Goal: Find specific page/section: Find specific page/section

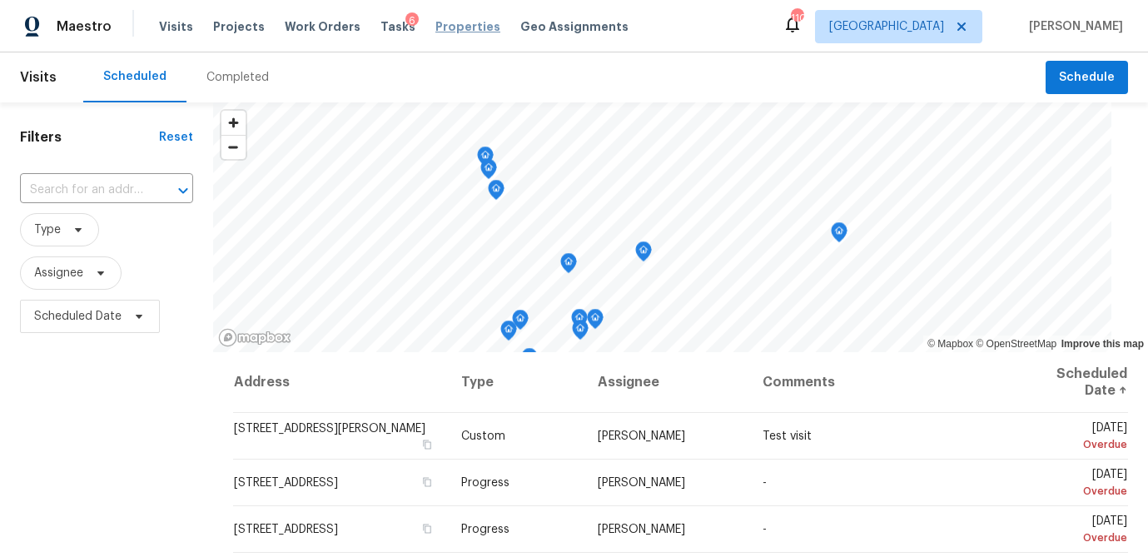
click at [435, 24] on span "Properties" at bounding box center [467, 26] width 65 height 17
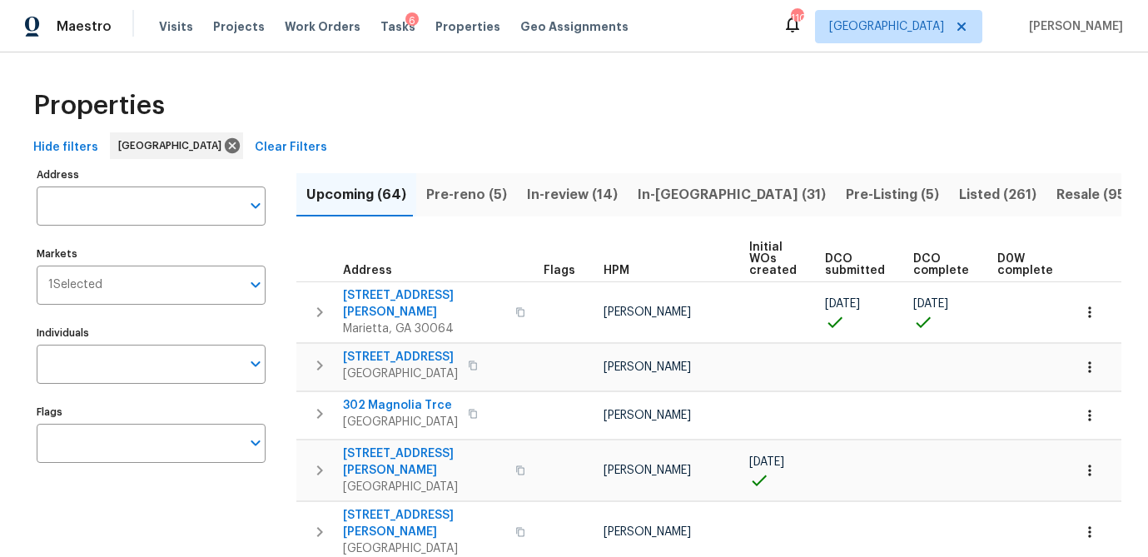
click at [144, 207] on input "Address" at bounding box center [139, 206] width 204 height 39
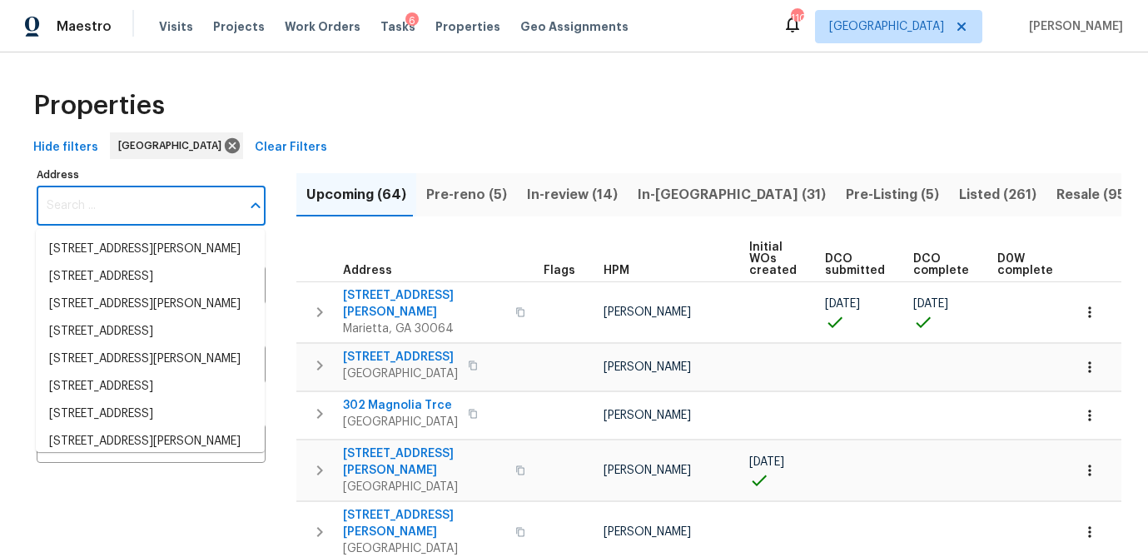
paste input "409 Idlewood Ln, Tucker, GA 30084"
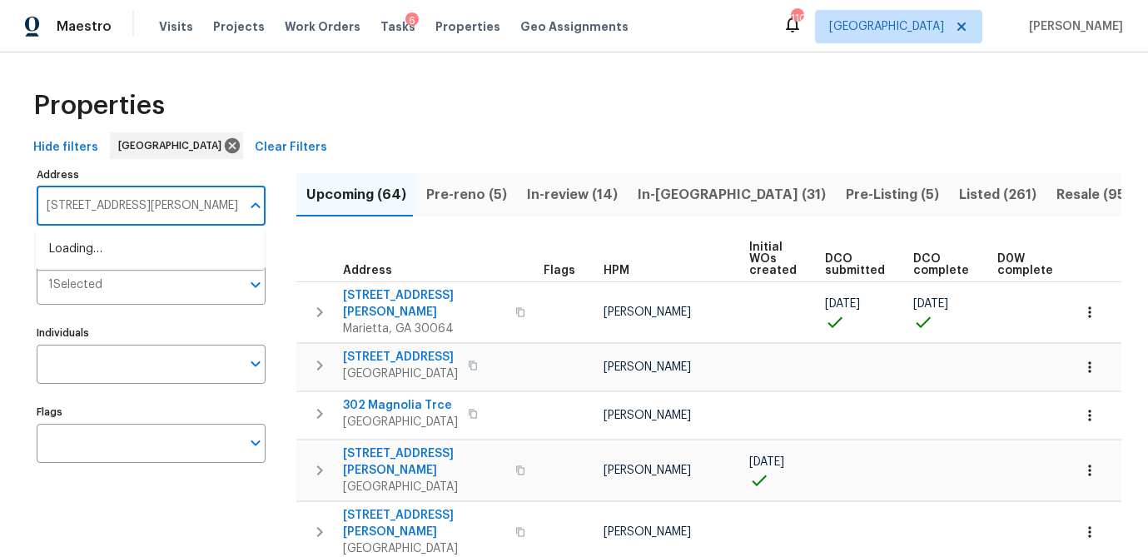
scroll to position [0, 6]
drag, startPoint x: 135, startPoint y: 205, endPoint x: 316, endPoint y: 224, distance: 182.5
type input "409 Idlewood Ln"
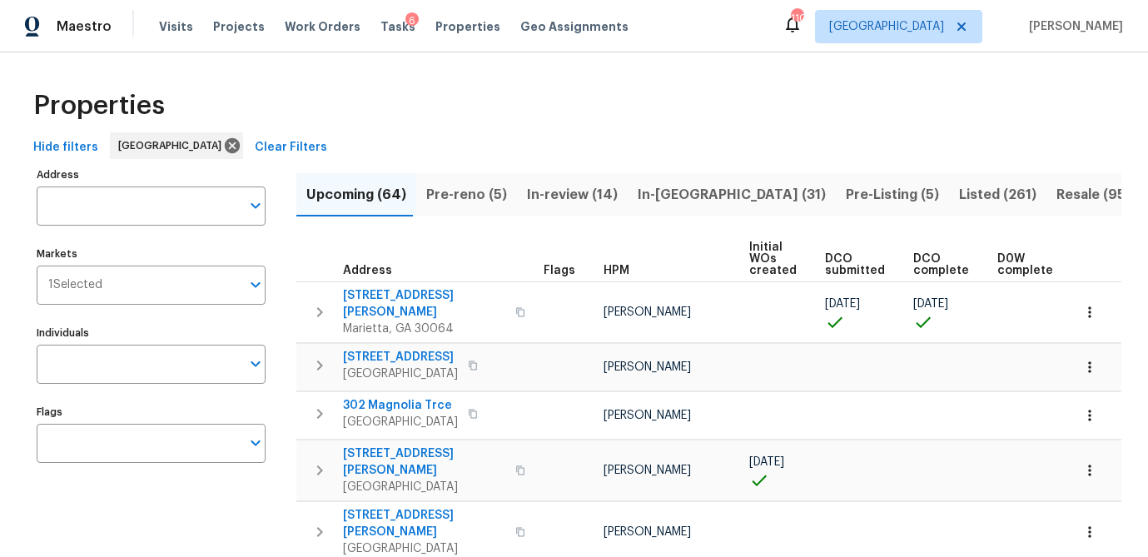
click at [131, 208] on input "Address" at bounding box center [139, 206] width 204 height 39
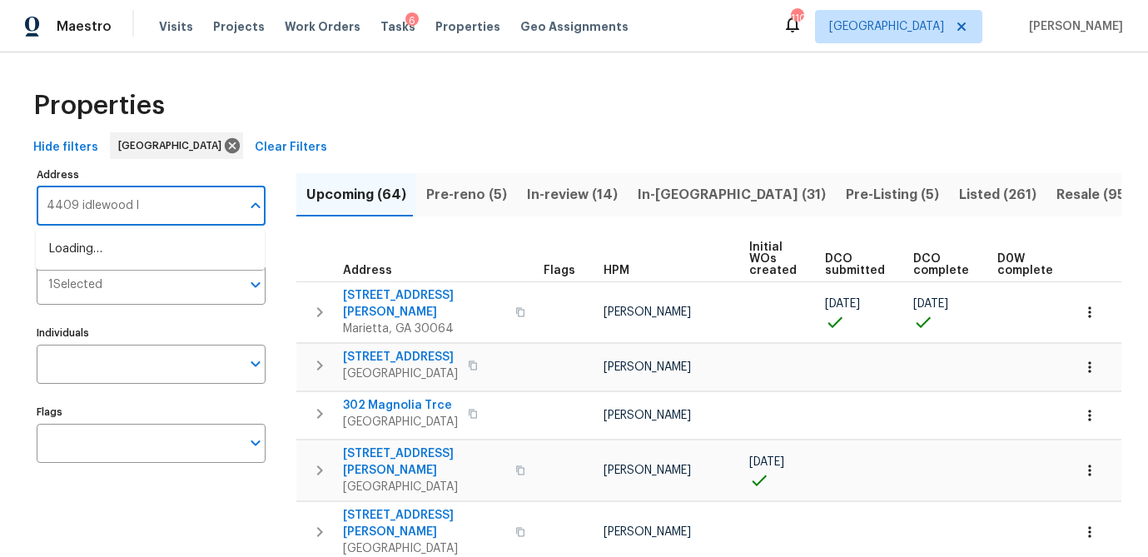
type input "4409 idlewood ln"
click at [151, 246] on li "4409 Idlewood Ln Tucker GA 30084" at bounding box center [150, 249] width 229 height 27
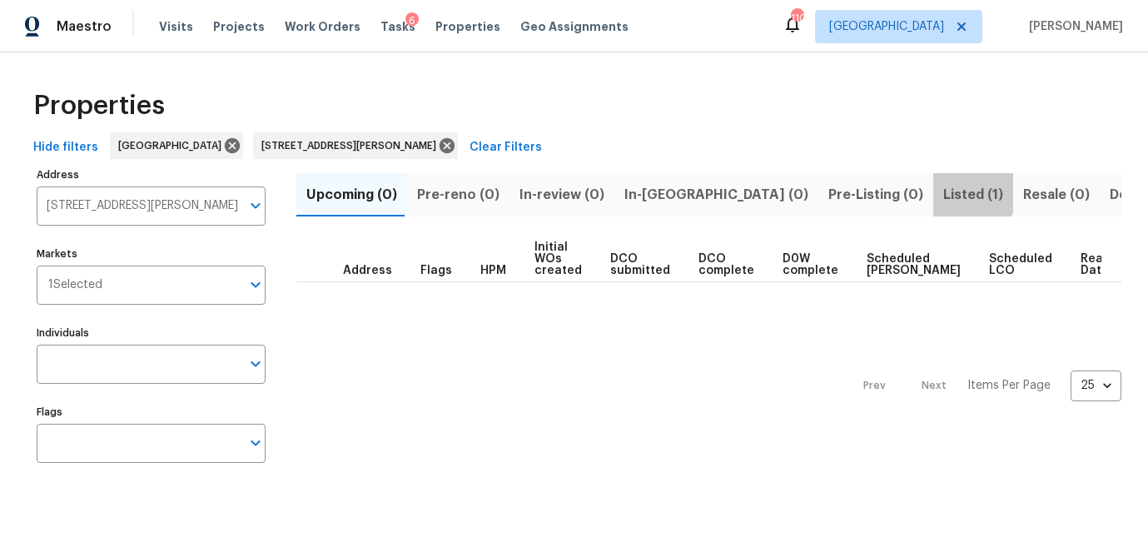
click at [943, 192] on span "Listed (1)" at bounding box center [973, 194] width 60 height 23
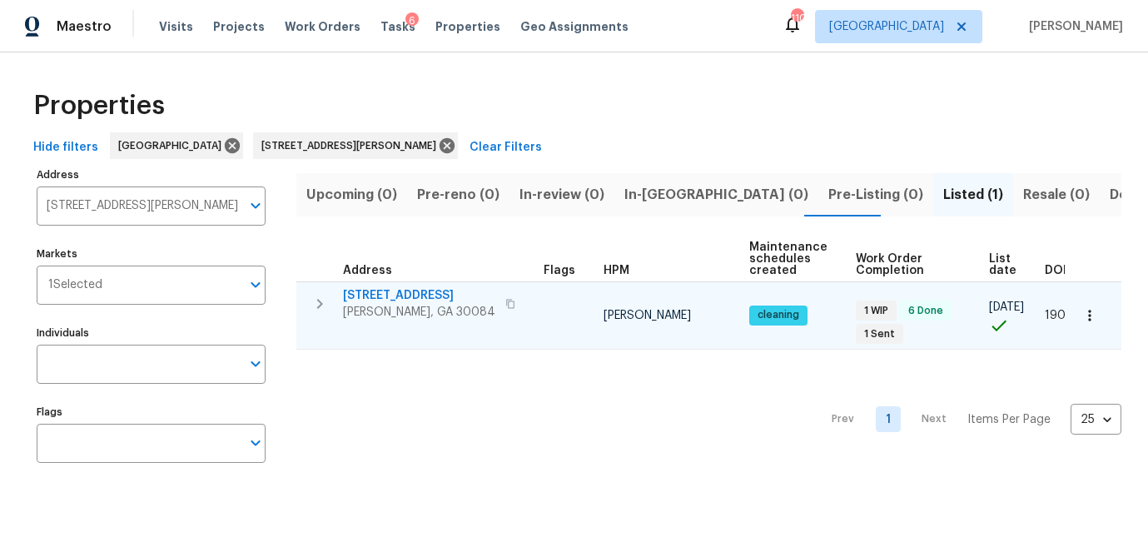
click at [396, 292] on span "[STREET_ADDRESS]" at bounding box center [419, 295] width 152 height 17
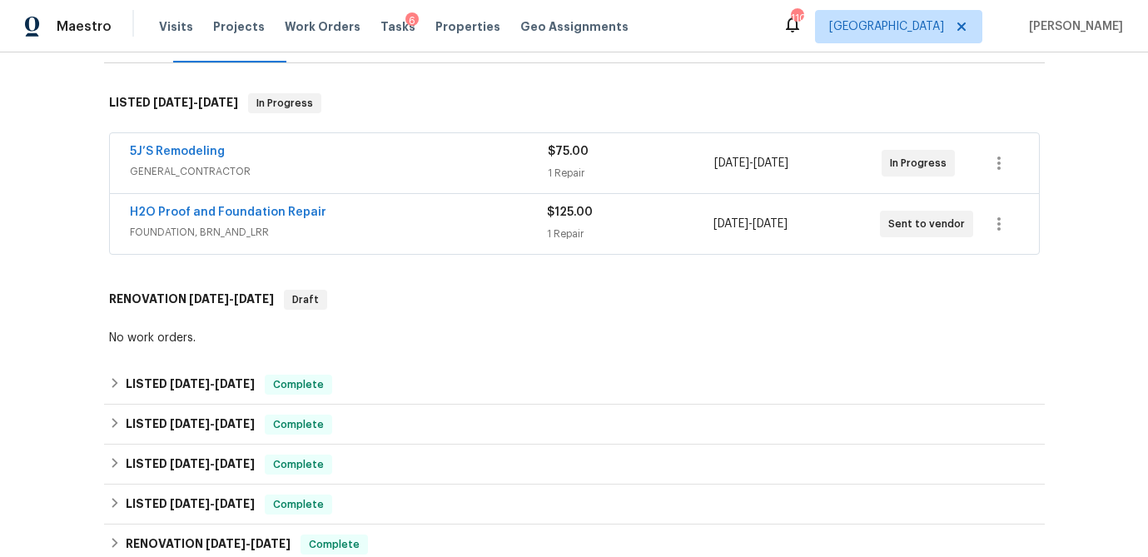
scroll to position [241, 0]
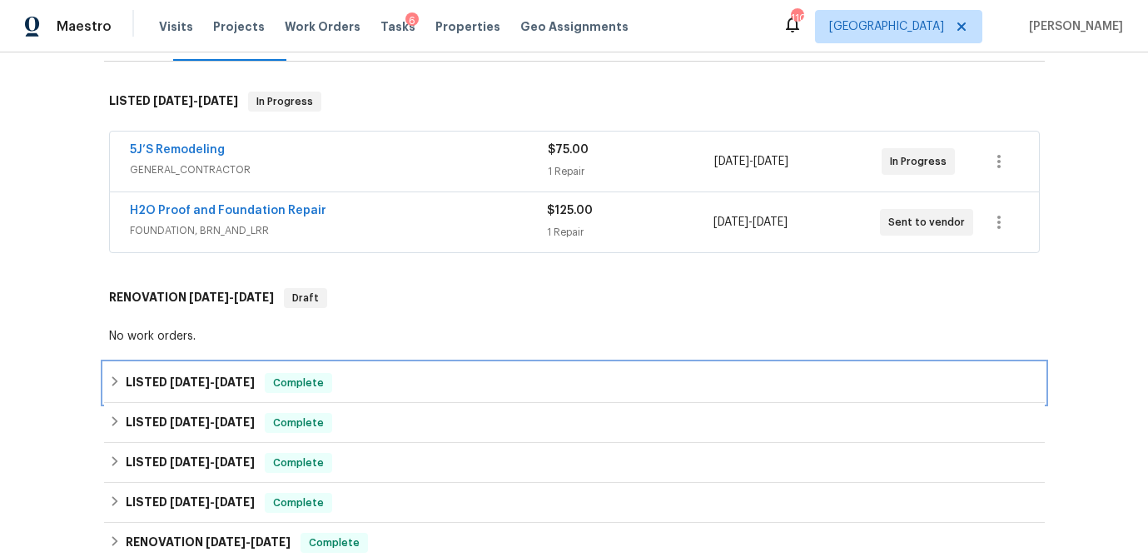
click at [110, 382] on icon at bounding box center [115, 382] width 12 height 12
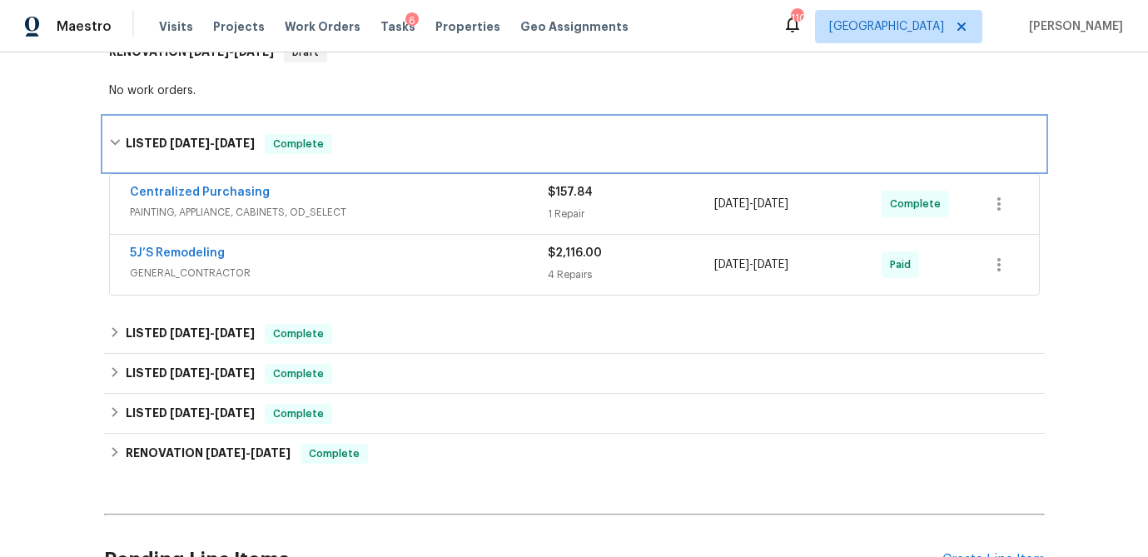
scroll to position [512, 0]
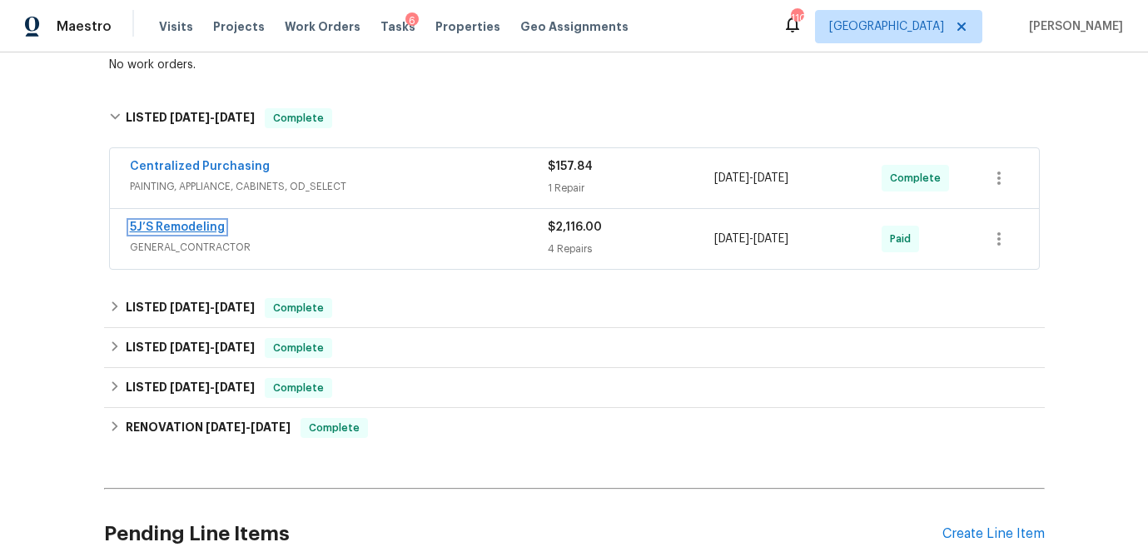
click at [207, 226] on link "5J’S Remodeling" at bounding box center [177, 227] width 95 height 12
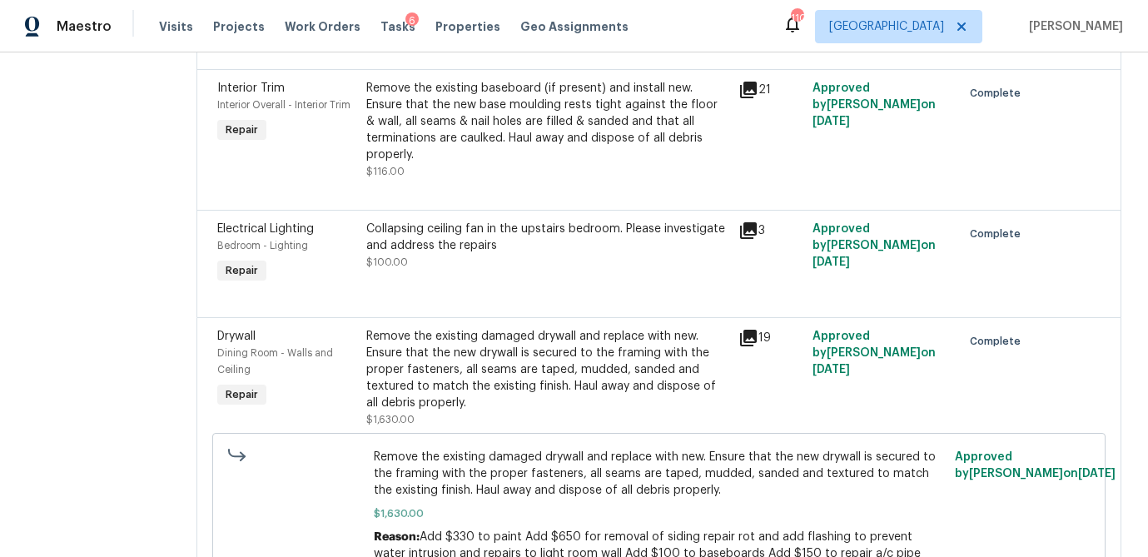
scroll to position [446, 0]
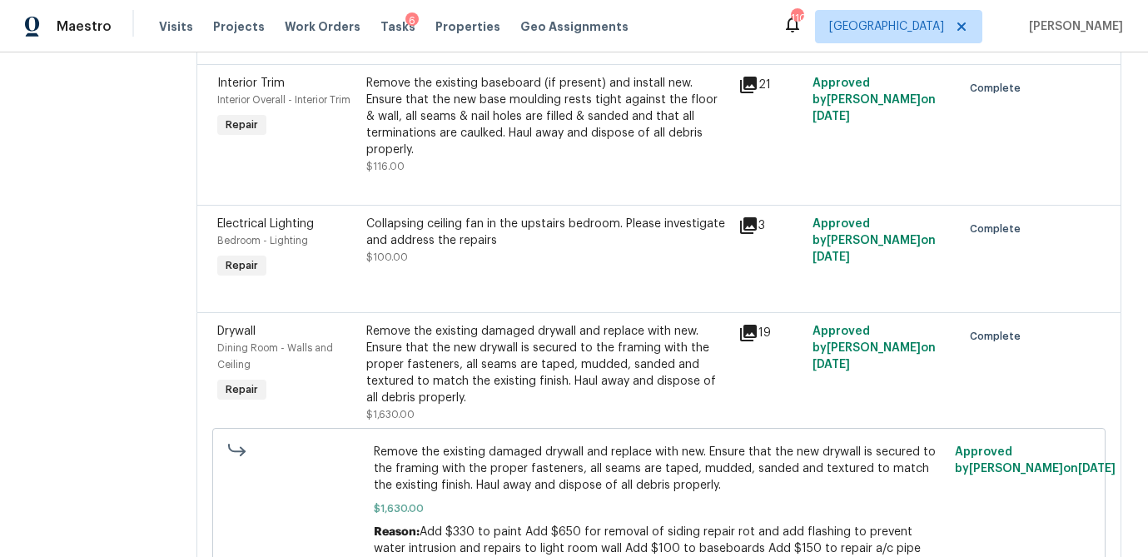
click at [750, 325] on icon at bounding box center [748, 333] width 17 height 17
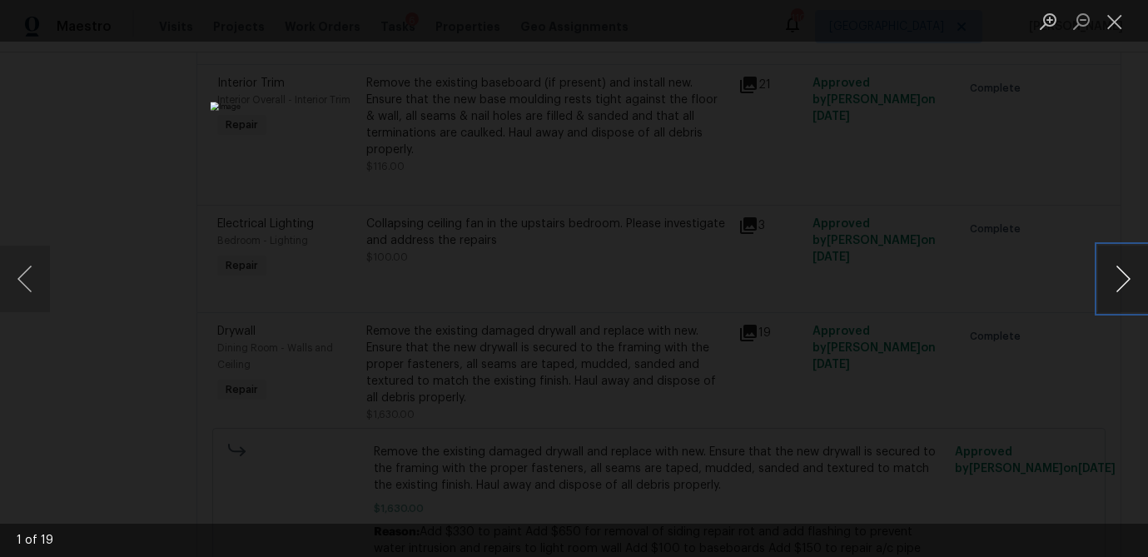
click at [1127, 281] on button "Next image" at bounding box center [1123, 279] width 50 height 67
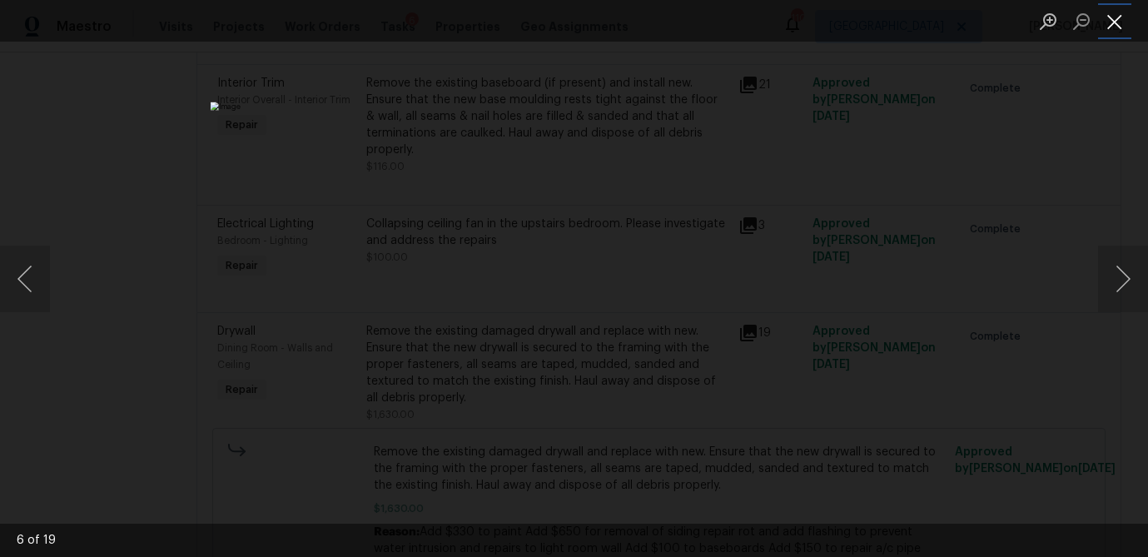
click at [1121, 26] on button "Close lightbox" at bounding box center [1114, 21] width 33 height 29
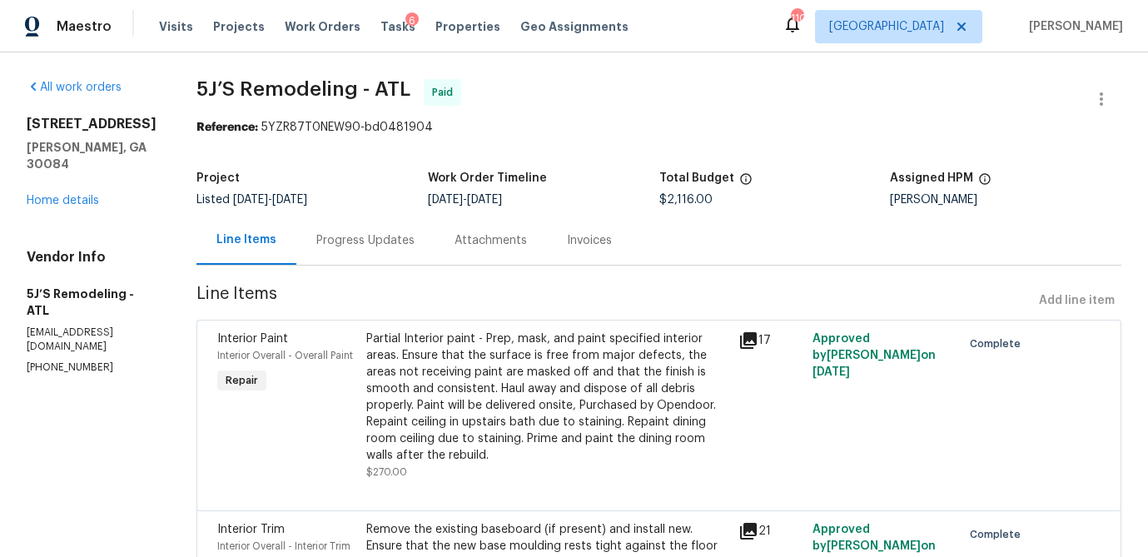
scroll to position [2, 0]
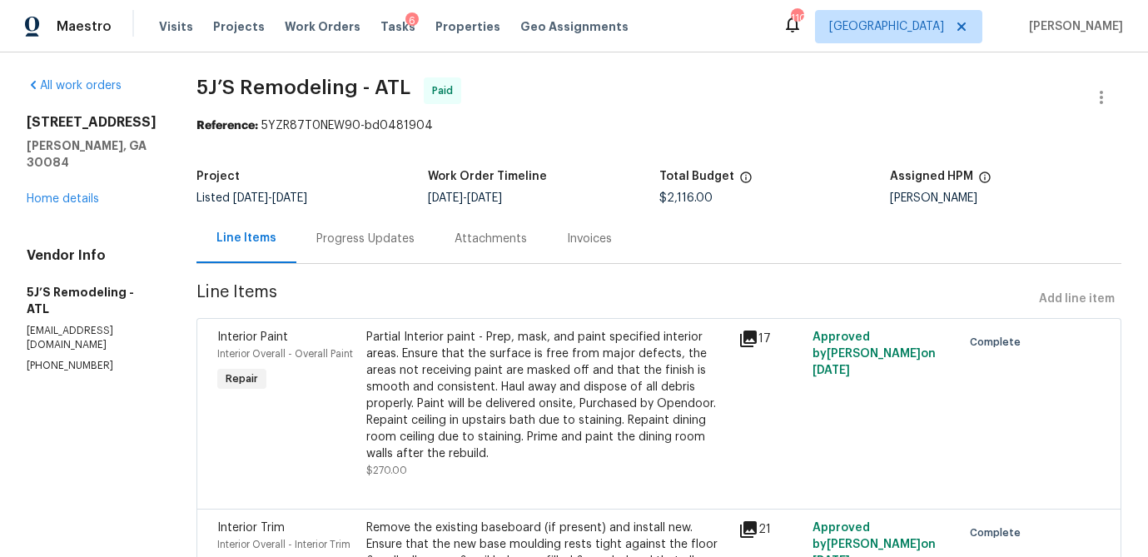
click at [334, 249] on div "Progress Updates" at bounding box center [365, 238] width 138 height 49
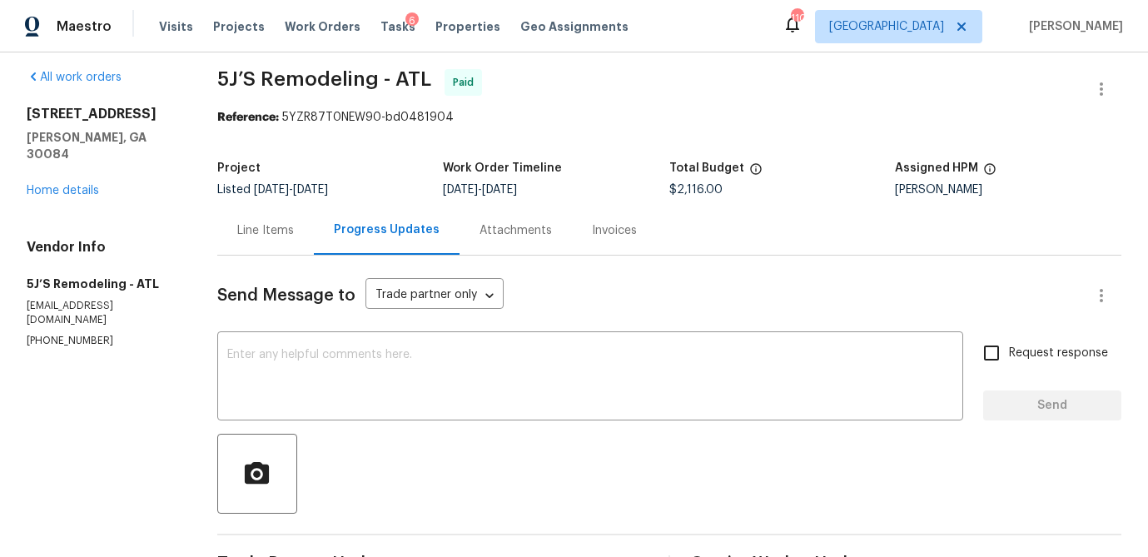
scroll to position [2, 0]
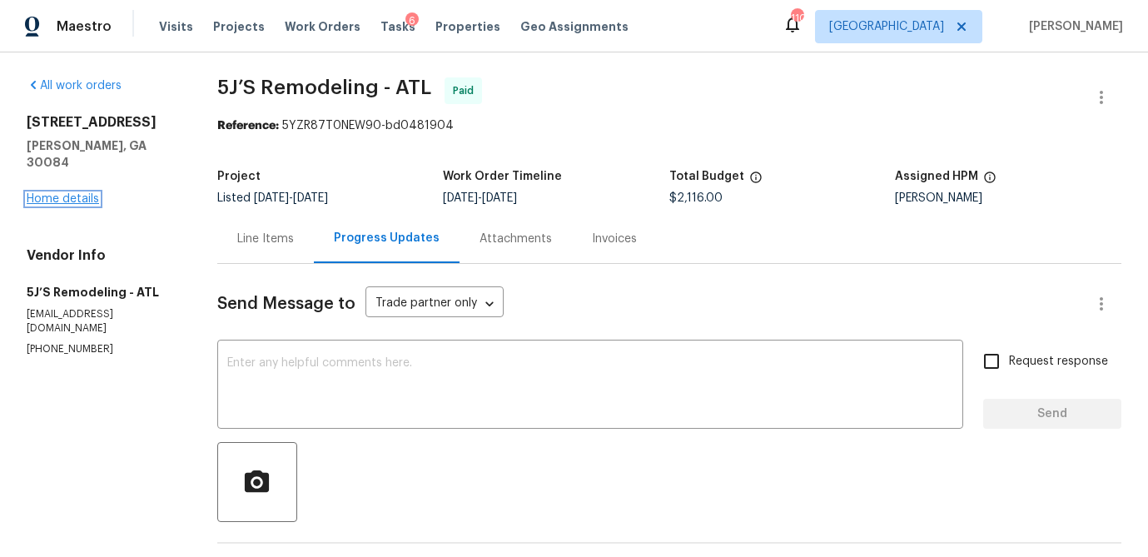
click at [81, 193] on link "Home details" at bounding box center [63, 199] width 72 height 12
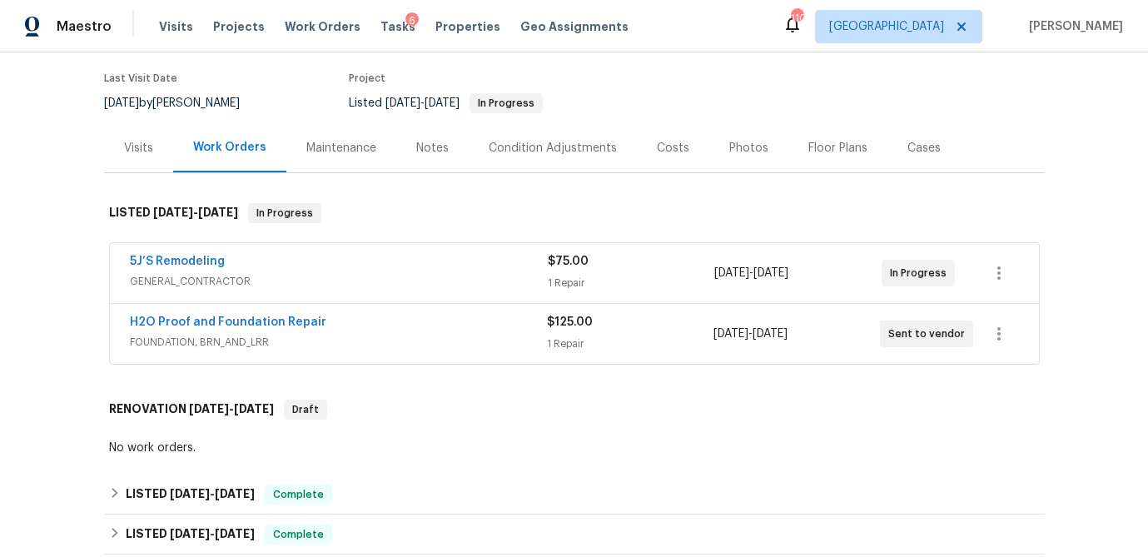
scroll to position [192, 0]
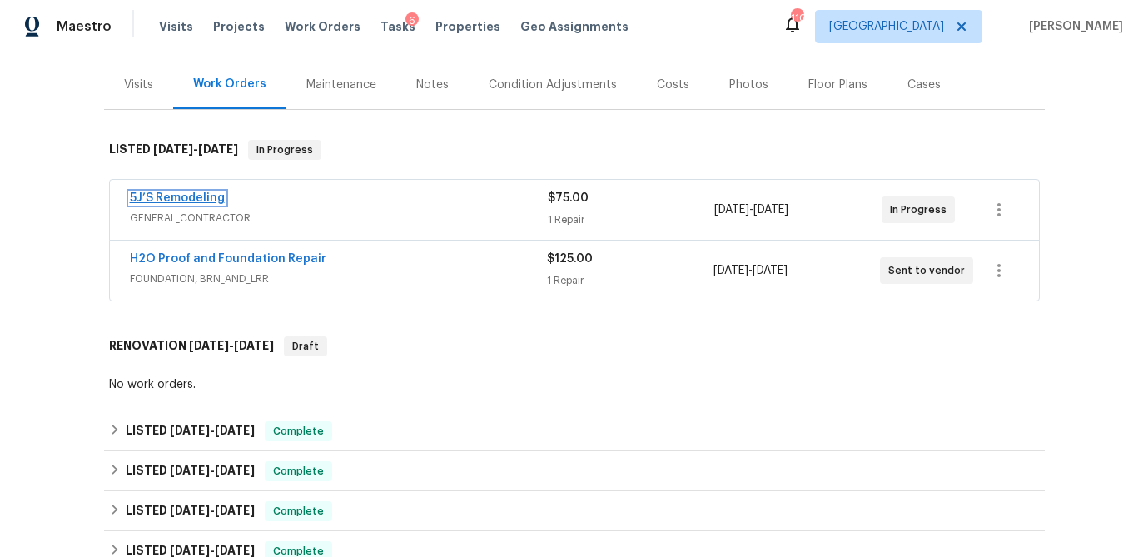
click at [204, 196] on link "5J’S Remodeling" at bounding box center [177, 198] width 95 height 12
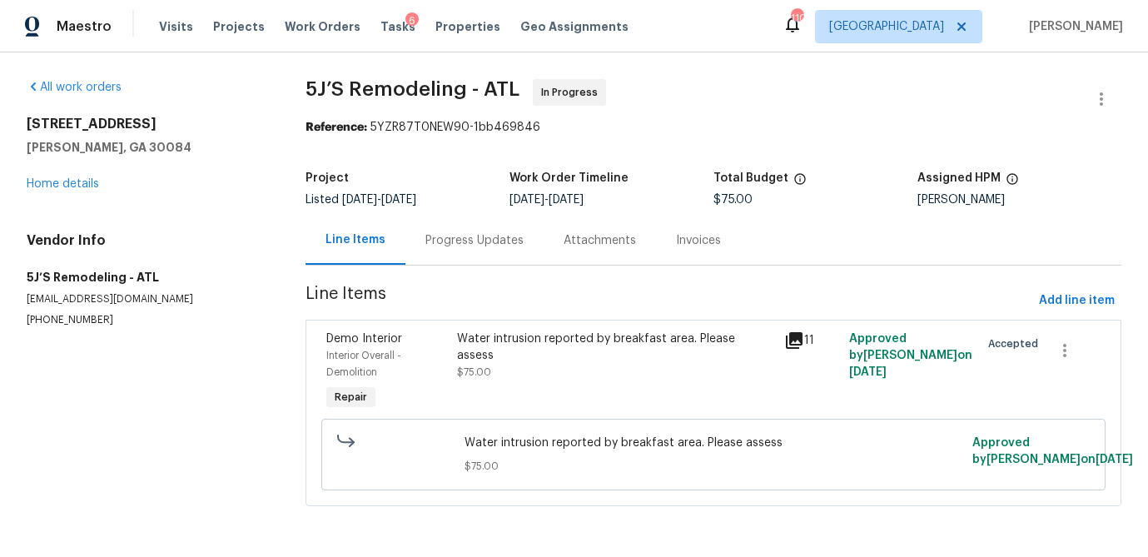
scroll to position [7, 0]
click at [786, 336] on icon at bounding box center [794, 340] width 17 height 17
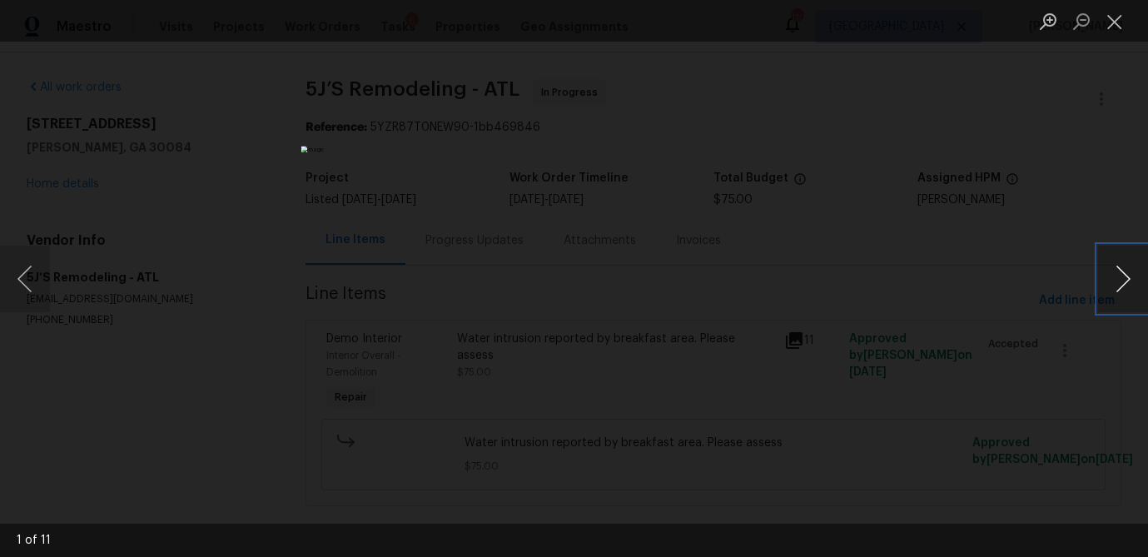
click at [1136, 284] on button "Next image" at bounding box center [1123, 279] width 50 height 67
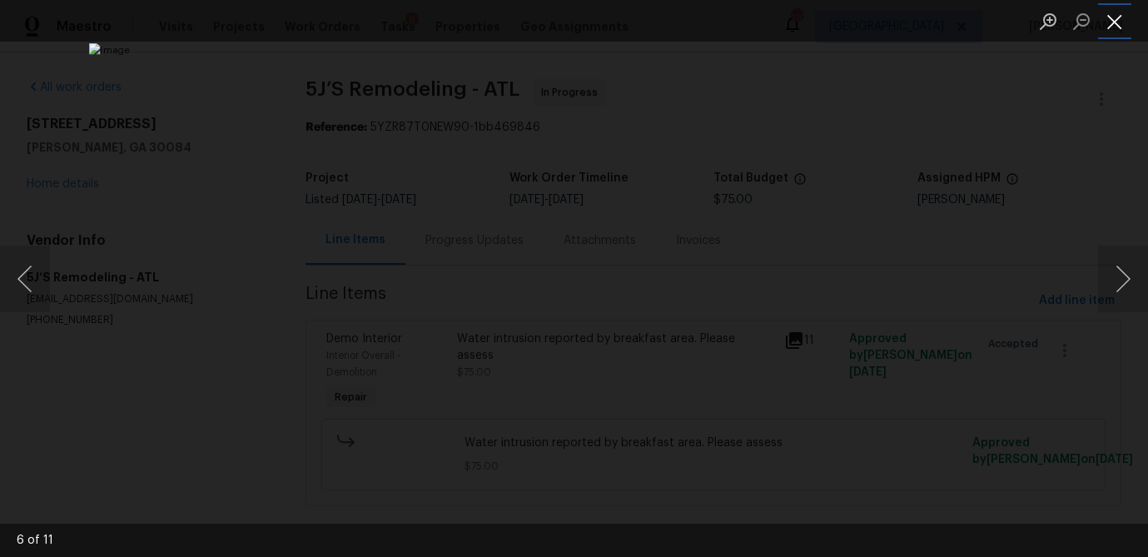
click at [1122, 27] on button "Close lightbox" at bounding box center [1114, 21] width 33 height 29
